Goal: Transaction & Acquisition: Register for event/course

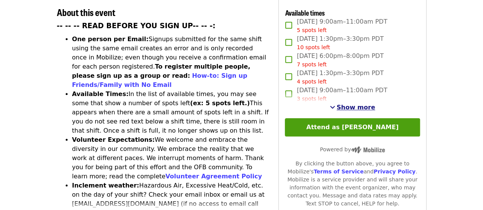
click at [348, 107] on span "Show more" at bounding box center [356, 107] width 39 height 7
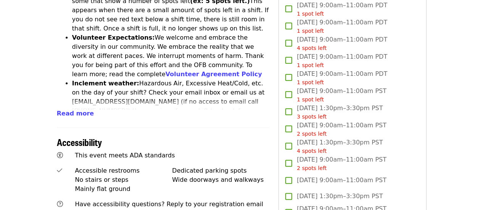
scroll to position [420, 0]
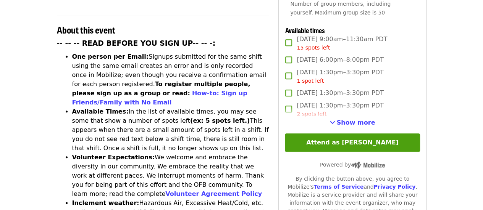
scroll to position [306, 0]
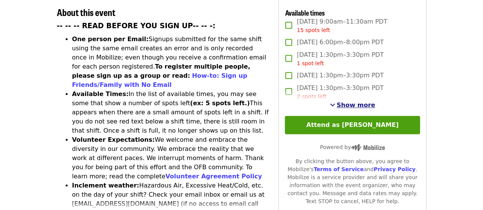
click at [361, 102] on span "Show more" at bounding box center [356, 105] width 39 height 7
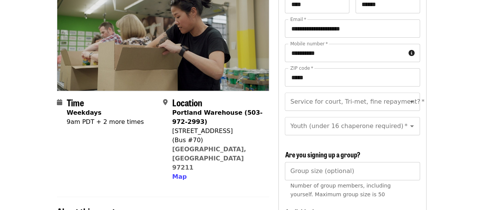
scroll to position [115, 0]
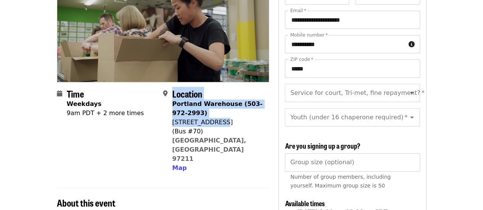
drag, startPoint x: 224, startPoint y: 109, endPoint x: 171, endPoint y: 112, distance: 52.8
click at [171, 112] on div "Location Portland Warehouse (503-972-2993) 7900 NE 33rd Dr (Bus #70) Portland, …" at bounding box center [213, 131] width 100 height 84
drag, startPoint x: 185, startPoint y: 107, endPoint x: 189, endPoint y: 108, distance: 3.9
click at [186, 118] on div "7900 NE 33rd Dr" at bounding box center [217, 122] width 91 height 9
click at [202, 118] on div "7900 NE 33rd Dr" at bounding box center [217, 122] width 91 height 9
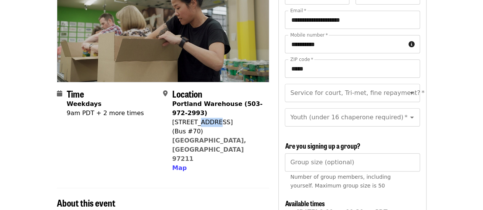
click at [202, 118] on div "7900 NE 33rd Dr" at bounding box center [217, 122] width 91 height 9
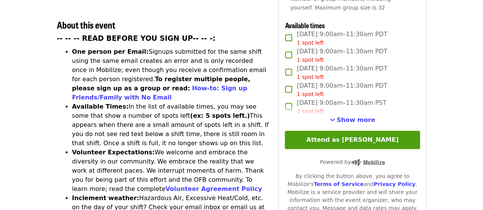
scroll to position [306, 0]
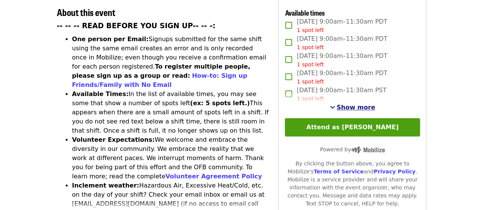
click at [369, 105] on span "Show more" at bounding box center [356, 107] width 39 height 7
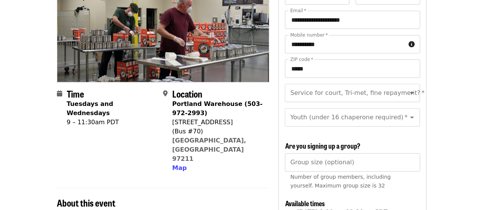
scroll to position [0, 0]
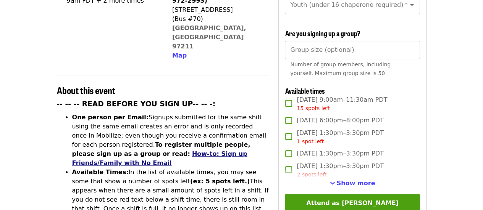
scroll to position [229, 0]
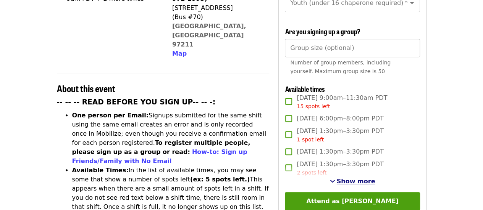
click at [349, 180] on span "Show more" at bounding box center [356, 181] width 39 height 7
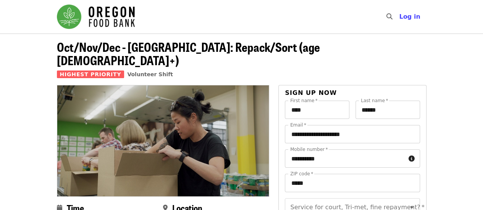
scroll to position [76, 0]
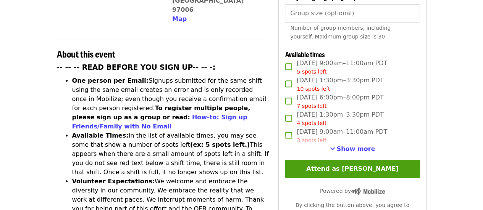
scroll to position [267, 0]
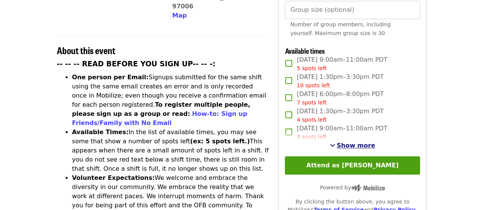
click at [353, 146] on span "Show more" at bounding box center [356, 145] width 39 height 7
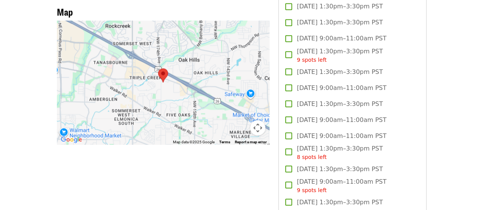
scroll to position [726, 0]
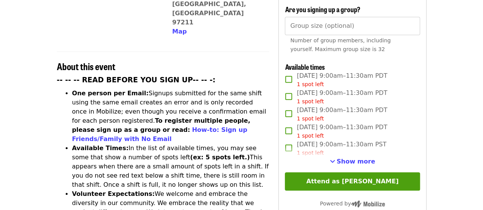
scroll to position [267, 0]
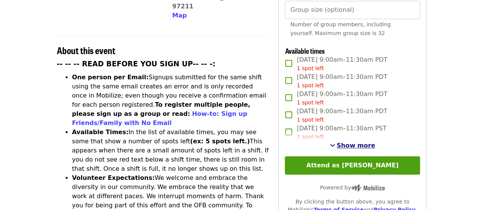
click at [357, 143] on span "Show more" at bounding box center [356, 145] width 39 height 7
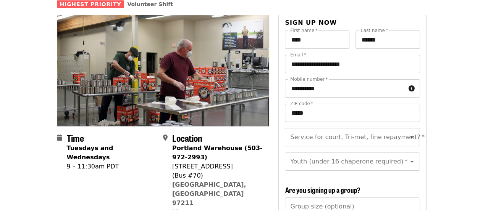
scroll to position [76, 0]
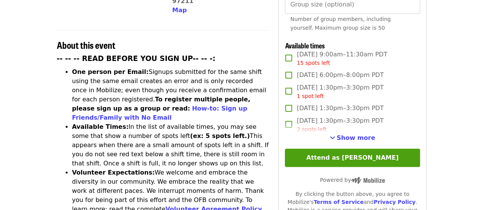
scroll to position [306, 0]
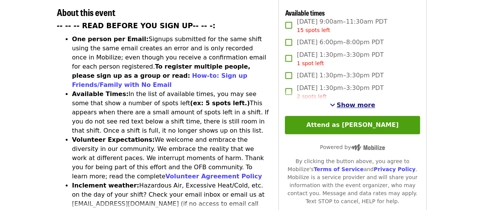
click at [367, 105] on span "Show more" at bounding box center [356, 105] width 39 height 7
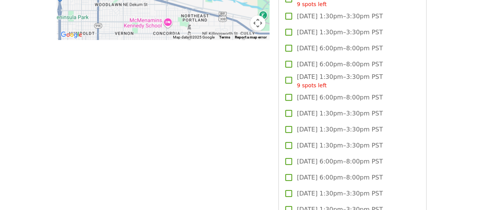
scroll to position [802, 0]
